Goal: Information Seeking & Learning: Learn about a topic

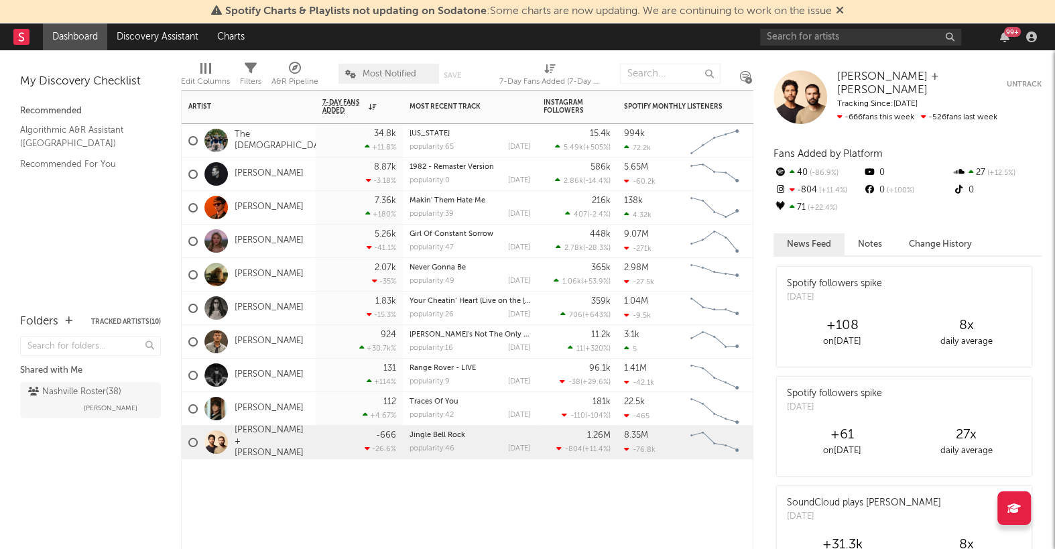
click at [271, 133] on div "The [DEMOGRAPHIC_DATA]" at bounding box center [260, 140] width 144 height 39
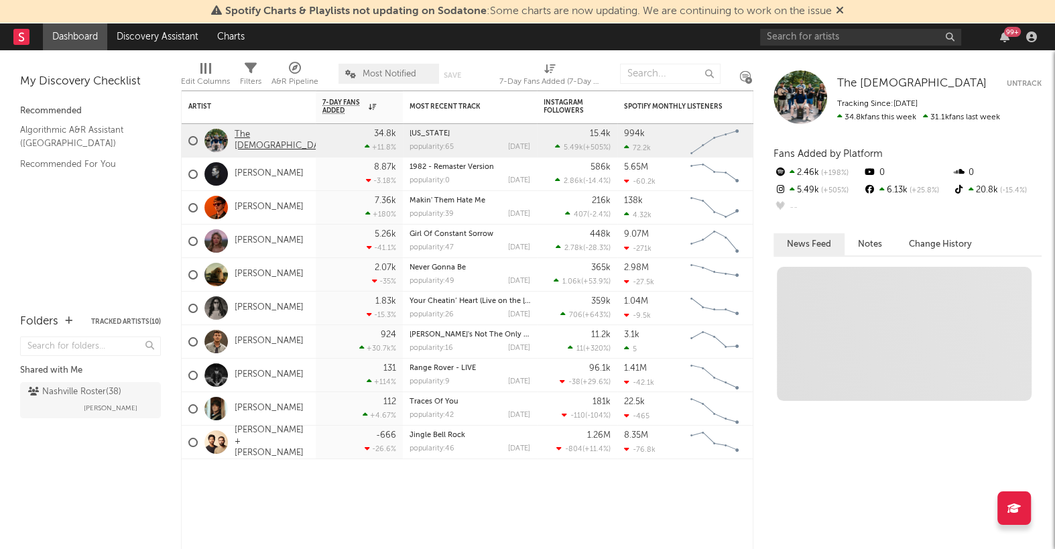
click at [267, 135] on link "The [DEMOGRAPHIC_DATA]" at bounding box center [284, 140] width 98 height 23
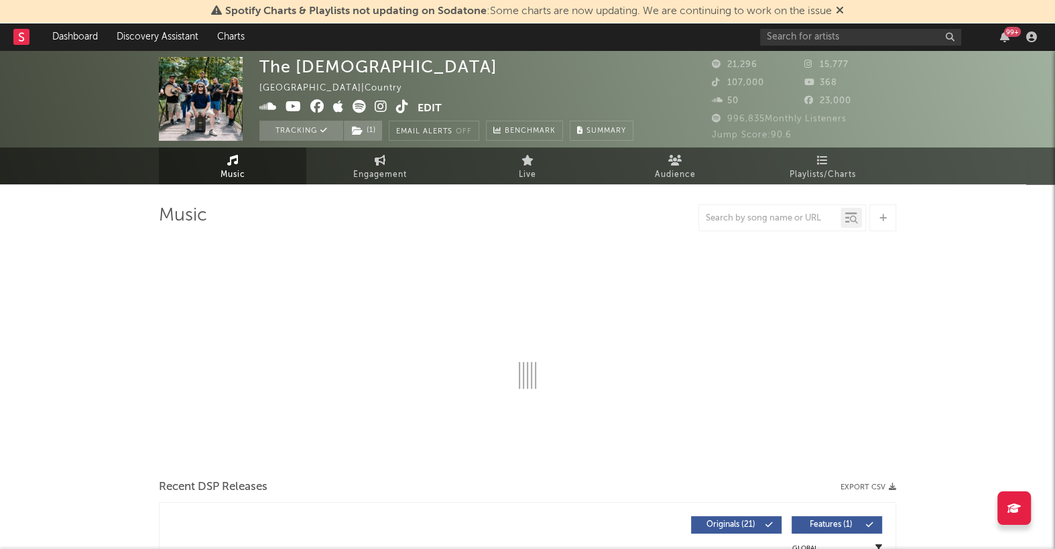
select select "6m"
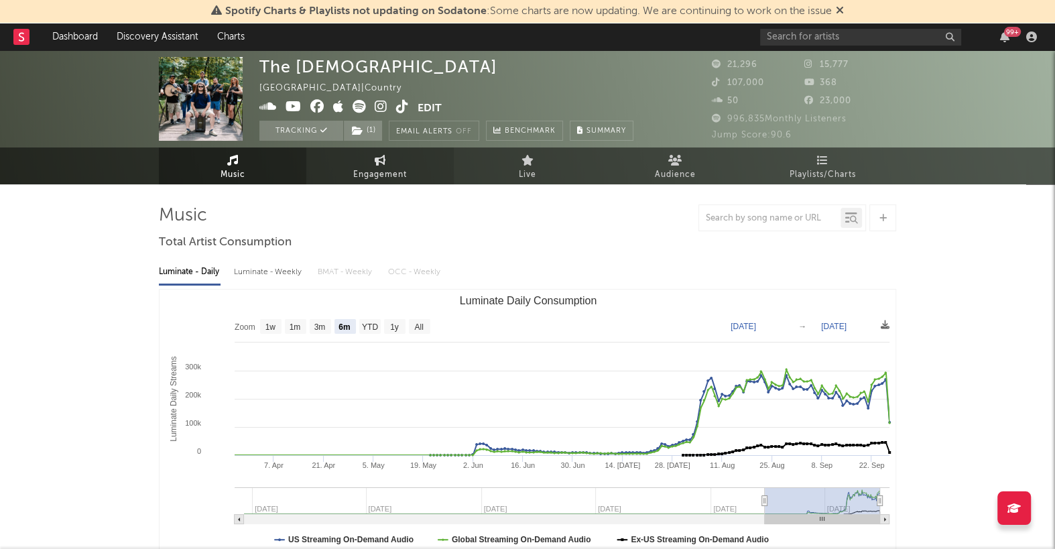
click at [366, 164] on link "Engagement" at bounding box center [379, 165] width 147 height 37
select select "1w"
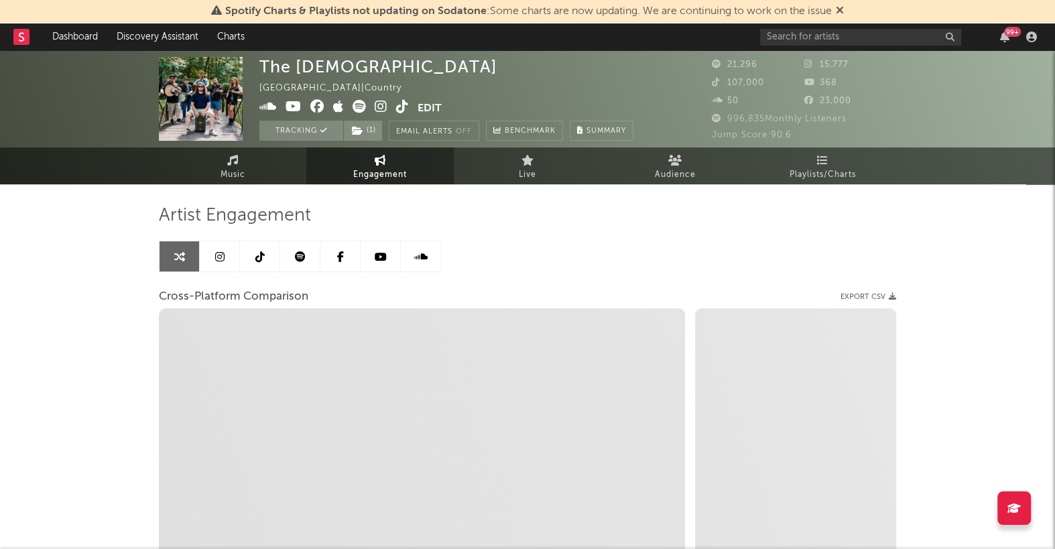
click at [207, 259] on link at bounding box center [220, 256] width 40 height 30
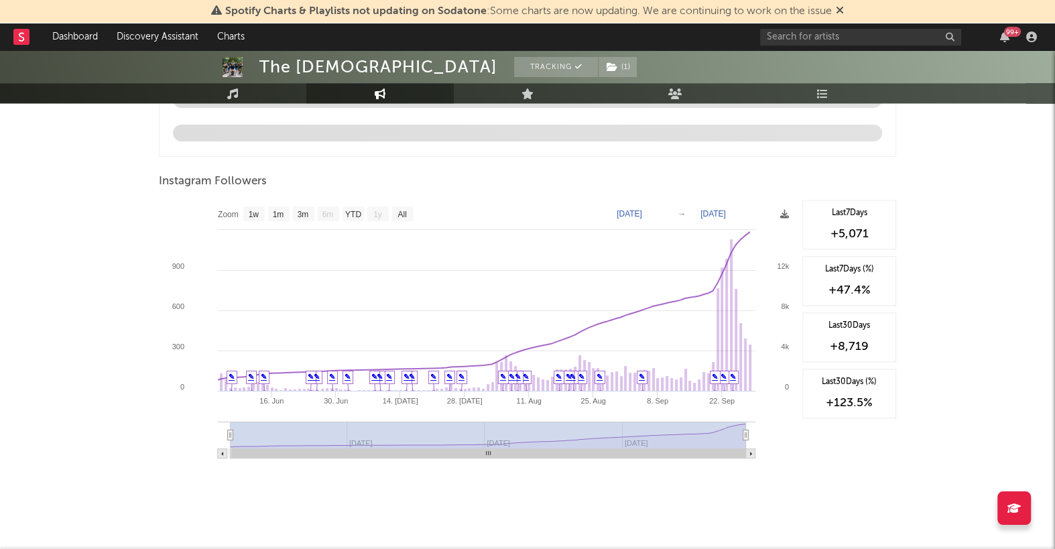
scroll to position [1449, 0]
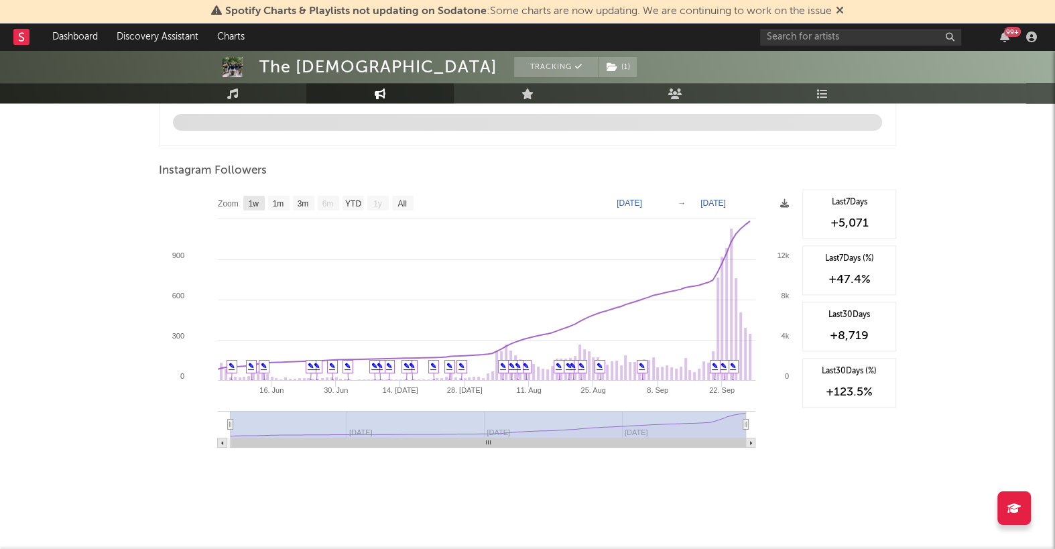
click at [256, 200] on text "1w" at bounding box center [254, 203] width 11 height 9
select select "1w"
type input "[DATE]"
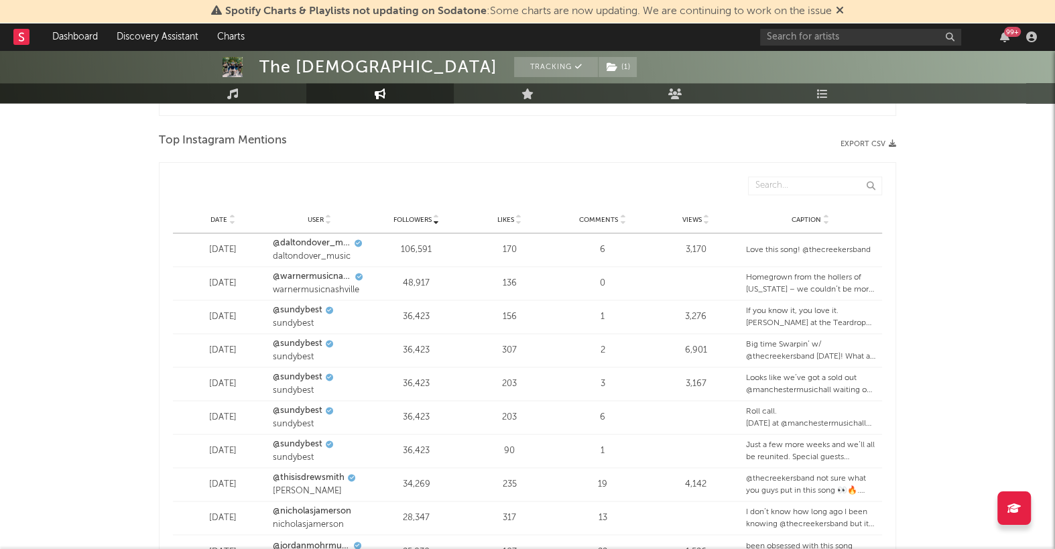
scroll to position [2018, 0]
